Goal: Task Accomplishment & Management: Manage account settings

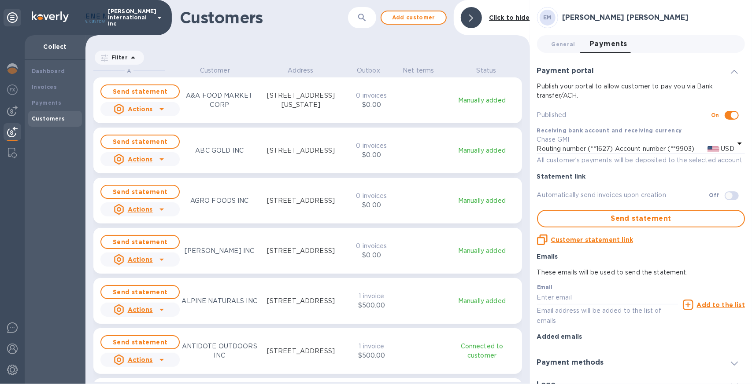
scroll to position [311, 441]
click at [11, 353] on img at bounding box center [12, 349] width 11 height 11
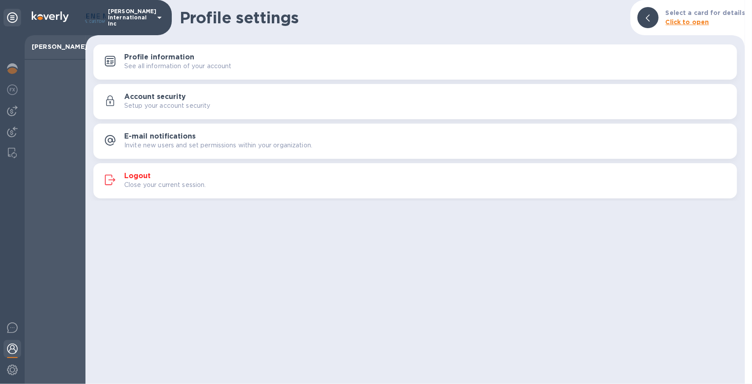
click at [11, 177] on div at bounding box center [12, 209] width 25 height 349
click at [14, 135] on img at bounding box center [12, 132] width 11 height 11
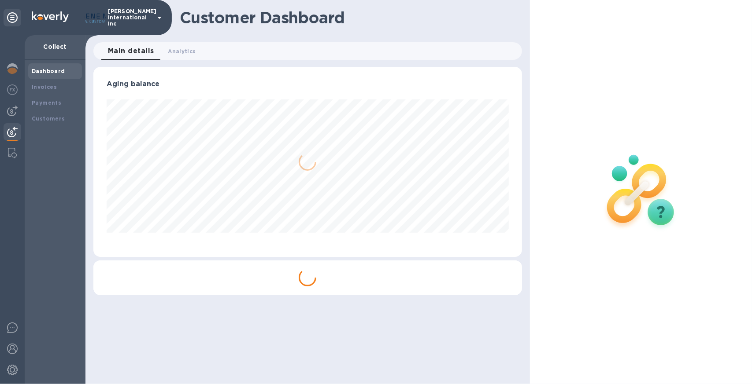
scroll to position [440178, 439944]
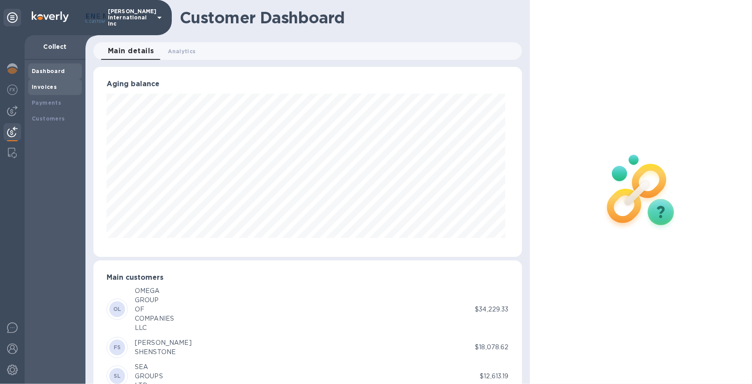
click at [52, 88] on b "Invoices" at bounding box center [44, 87] width 25 height 7
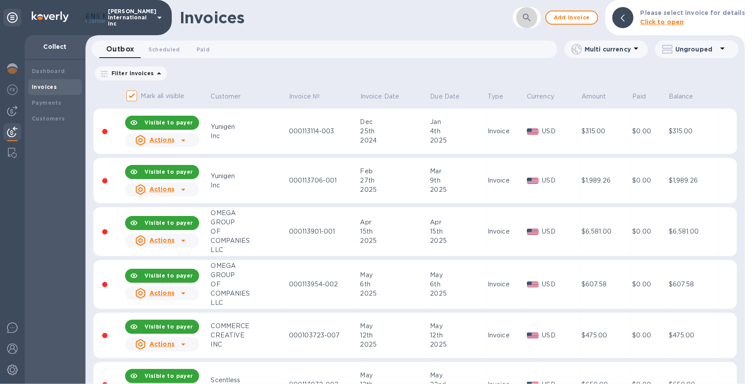
click at [530, 17] on icon "button" at bounding box center [526, 17] width 7 height 7
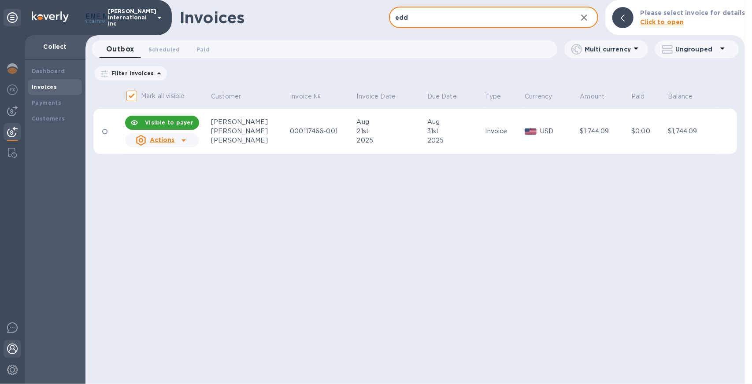
type input "edd"
click at [12, 349] on img at bounding box center [12, 349] width 11 height 11
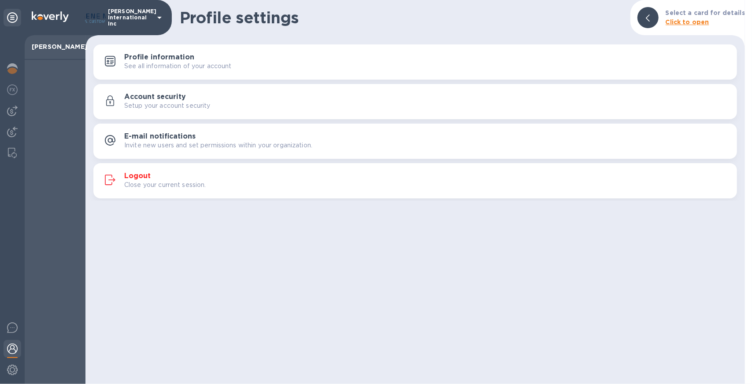
click at [135, 175] on h3 "Logout" at bounding box center [137, 176] width 26 height 8
